Goal: Information Seeking & Learning: Learn about a topic

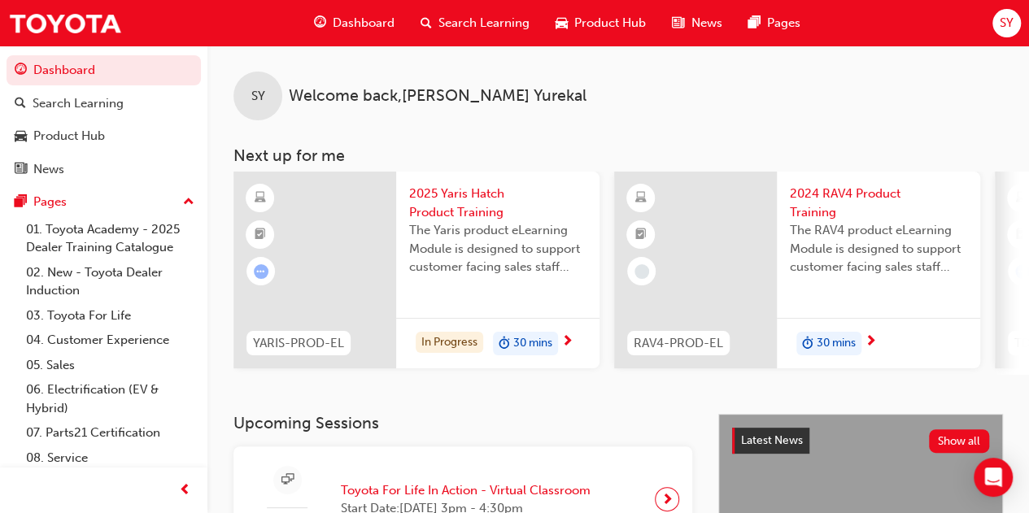
click at [452, 36] on div "Search Learning" at bounding box center [475, 23] width 135 height 33
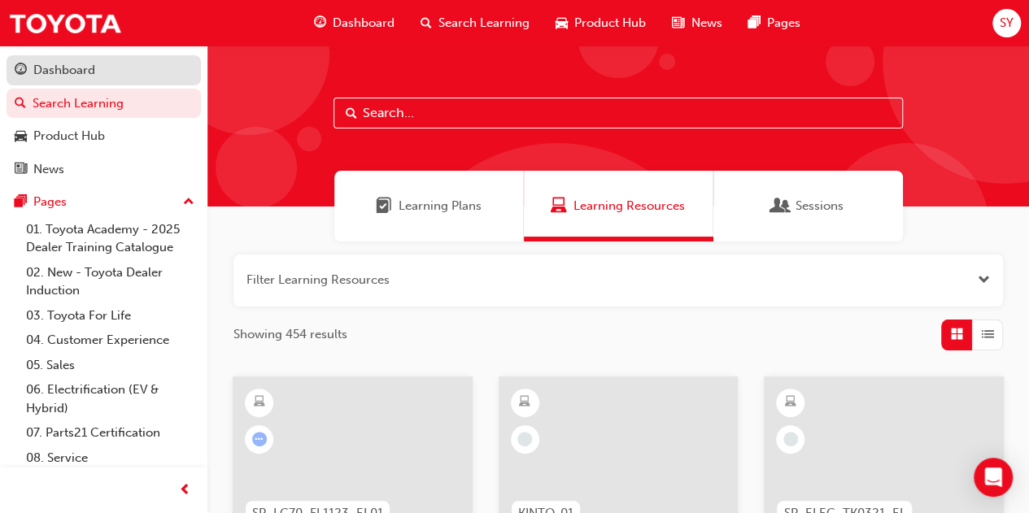
click at [60, 85] on link "Dashboard" at bounding box center [104, 70] width 194 height 30
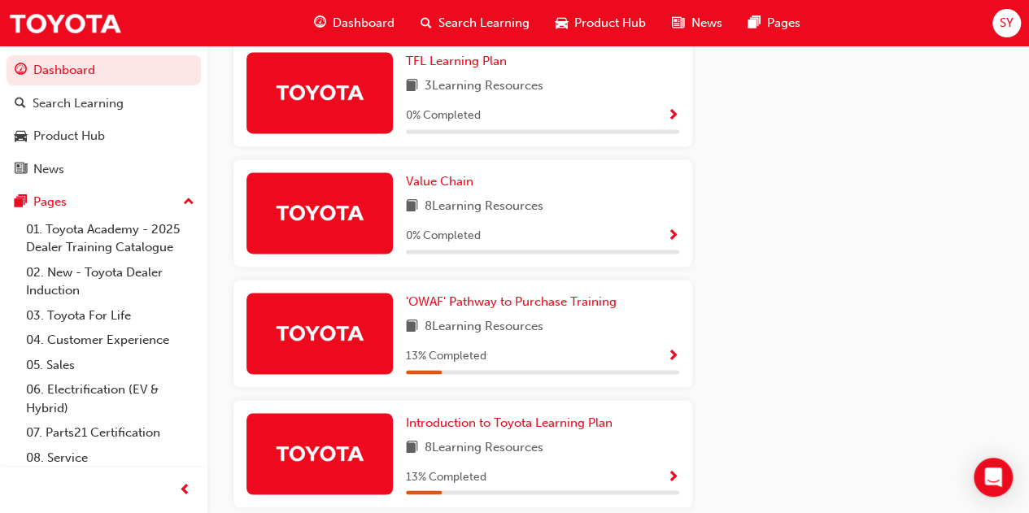
scroll to position [1233, 0]
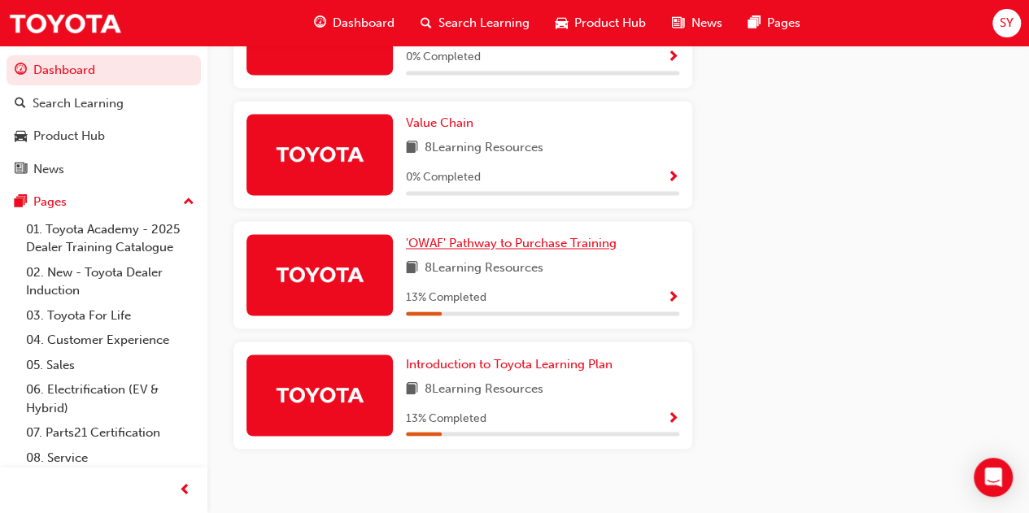
click at [502, 245] on span "'OWAF' Pathway to Purchase Training" at bounding box center [511, 243] width 211 height 15
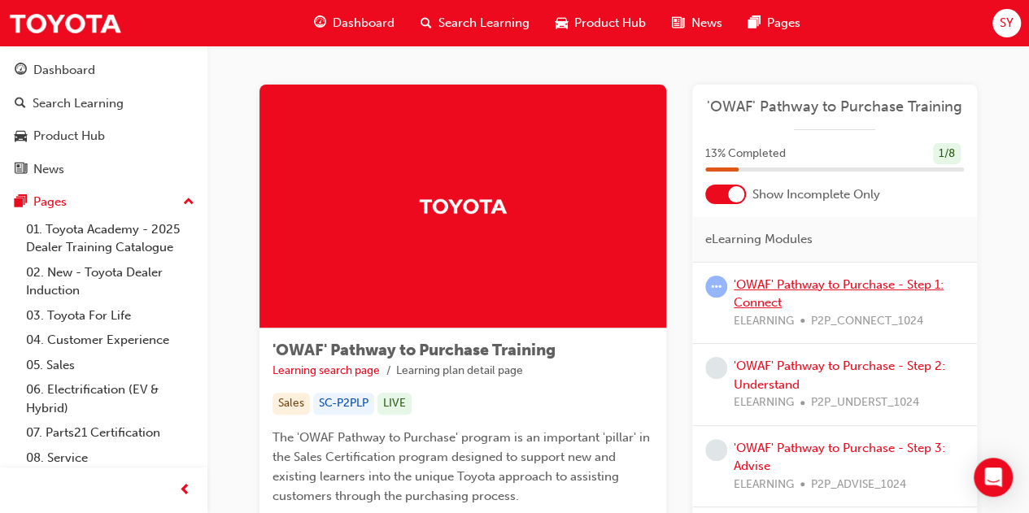
click at [753, 296] on link "'OWAF' Pathway to Purchase - Step 1: Connect" at bounding box center [839, 293] width 210 height 33
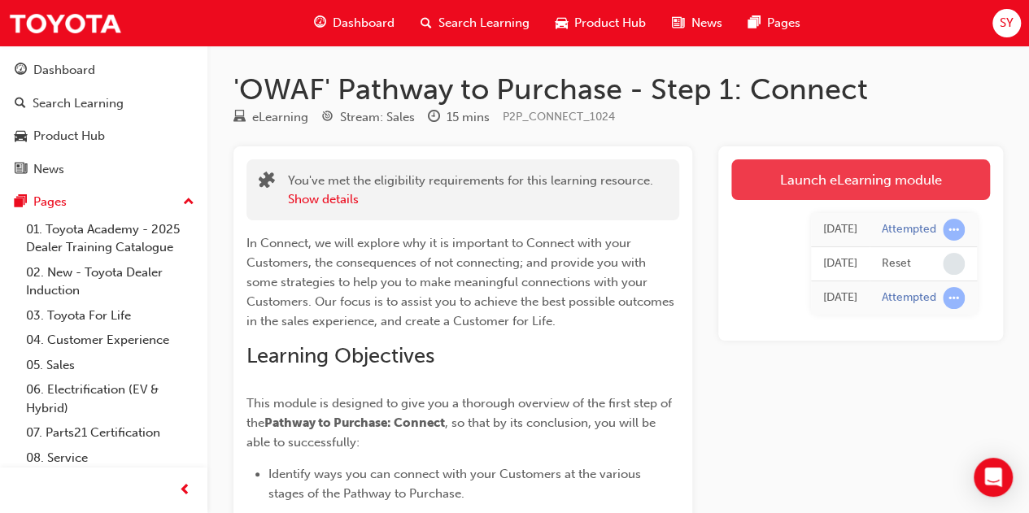
click at [804, 183] on link "Launch eLearning module" at bounding box center [860, 179] width 259 height 41
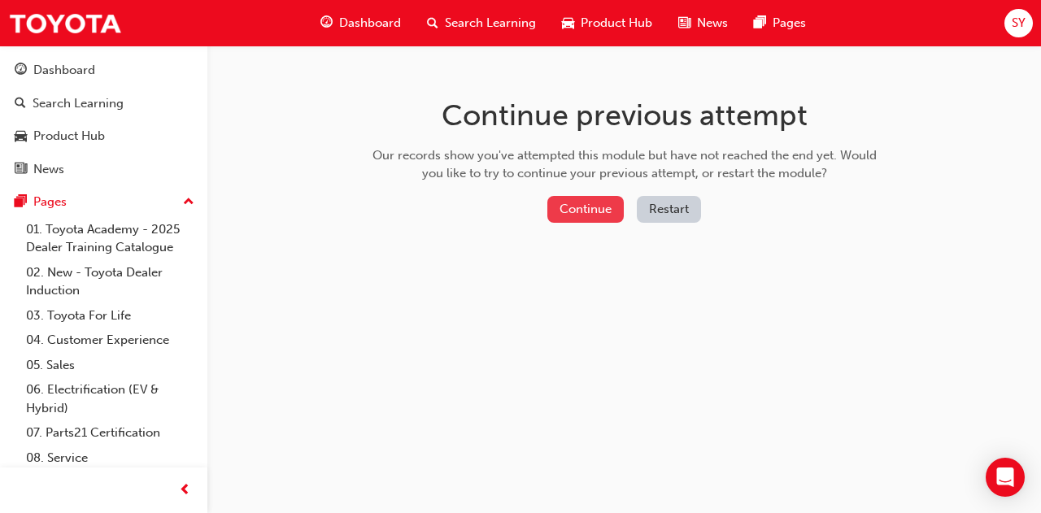
click at [591, 211] on button "Continue" at bounding box center [586, 209] width 76 height 27
